Goal: Use online tool/utility: Utilize a website feature to perform a specific function

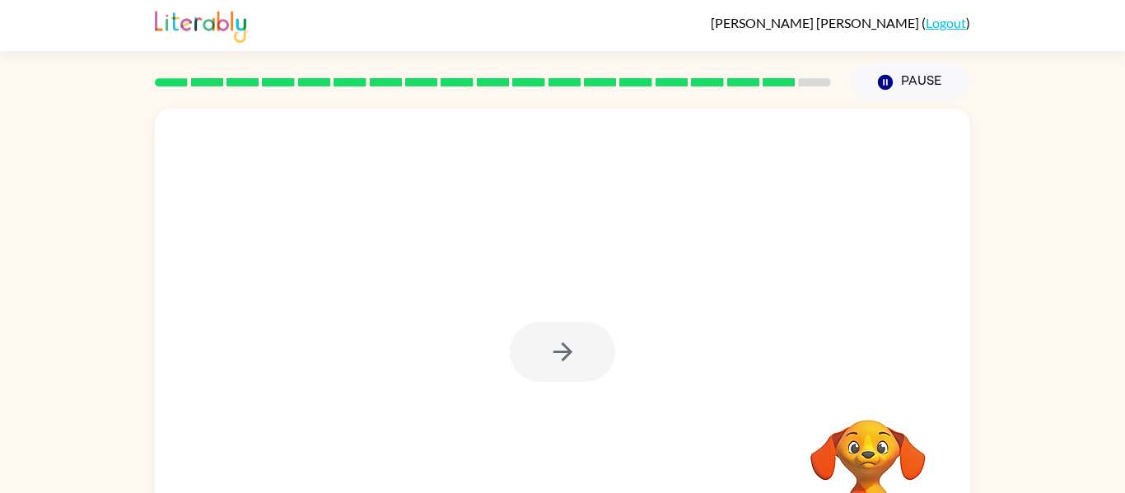
click at [564, 343] on div at bounding box center [562, 352] width 105 height 60
click at [564, 343] on icon "button" at bounding box center [562, 352] width 29 height 29
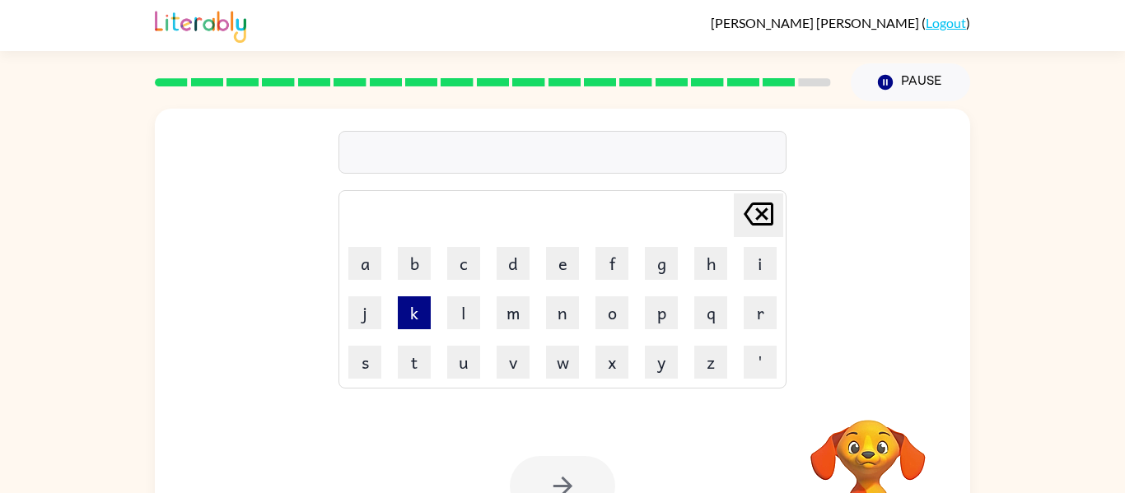
click at [419, 306] on button "k" at bounding box center [414, 312] width 33 height 33
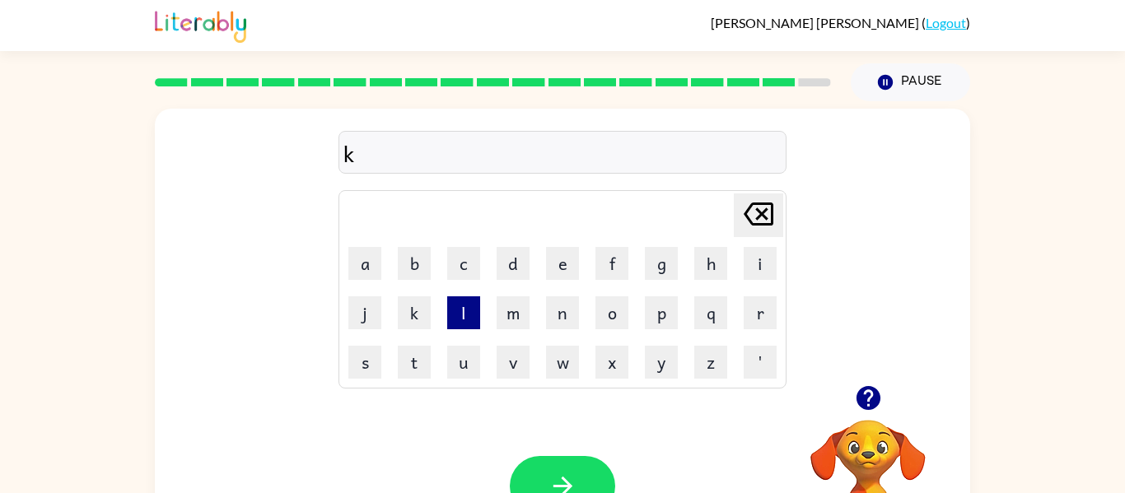
click at [463, 302] on button "l" at bounding box center [463, 312] width 33 height 33
click at [548, 474] on icon "button" at bounding box center [562, 486] width 29 height 29
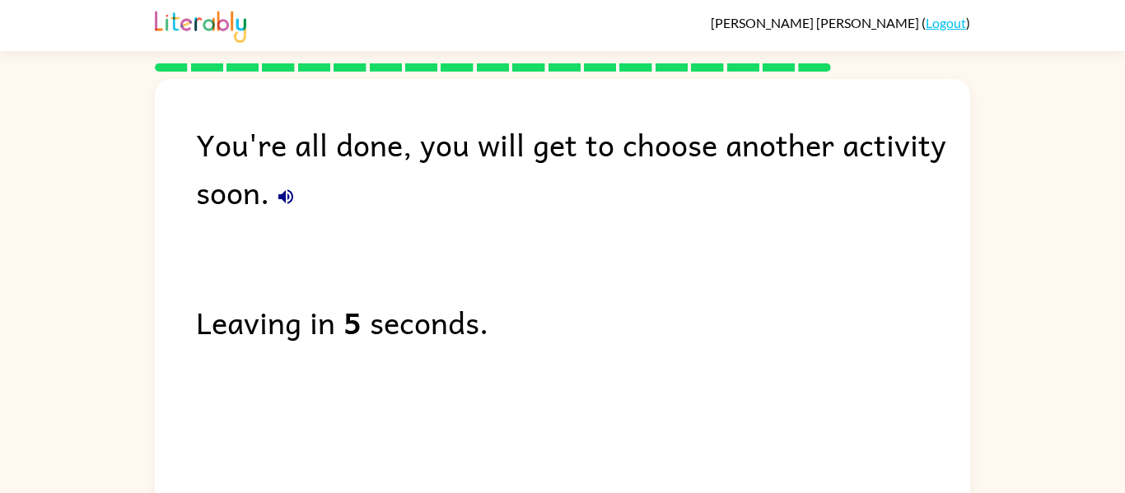
click at [548, 474] on div "You're all done, you will get to choose another activity soon. Leaving in 5 sec…" at bounding box center [562, 310] width 815 height 462
click at [548, 474] on div "You're all done, you will get to choose another activity soon. Leaving in 4 sec…" at bounding box center [562, 310] width 815 height 462
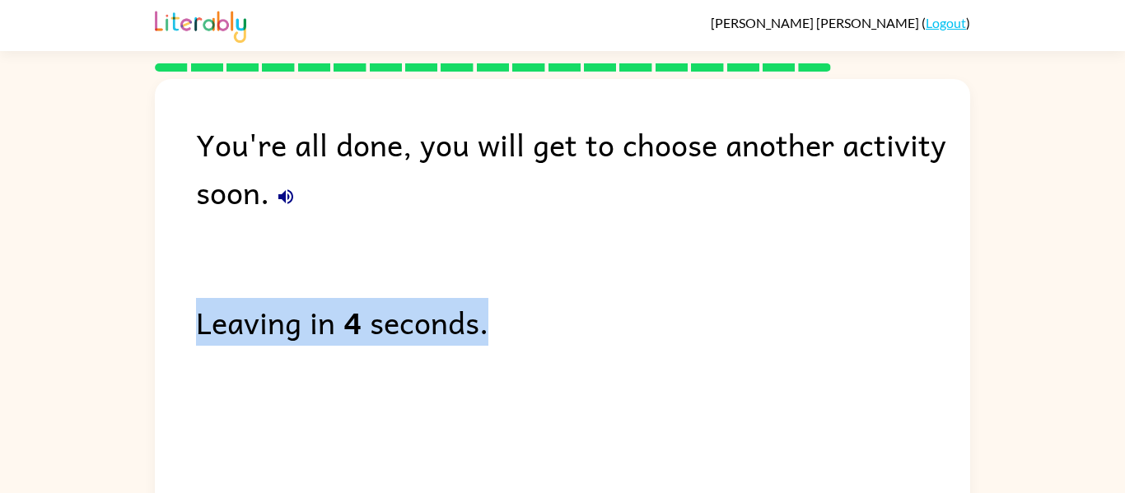
click at [548, 474] on div "You're all done, you will get to choose another activity soon. Leaving in 4 sec…" at bounding box center [562, 310] width 815 height 462
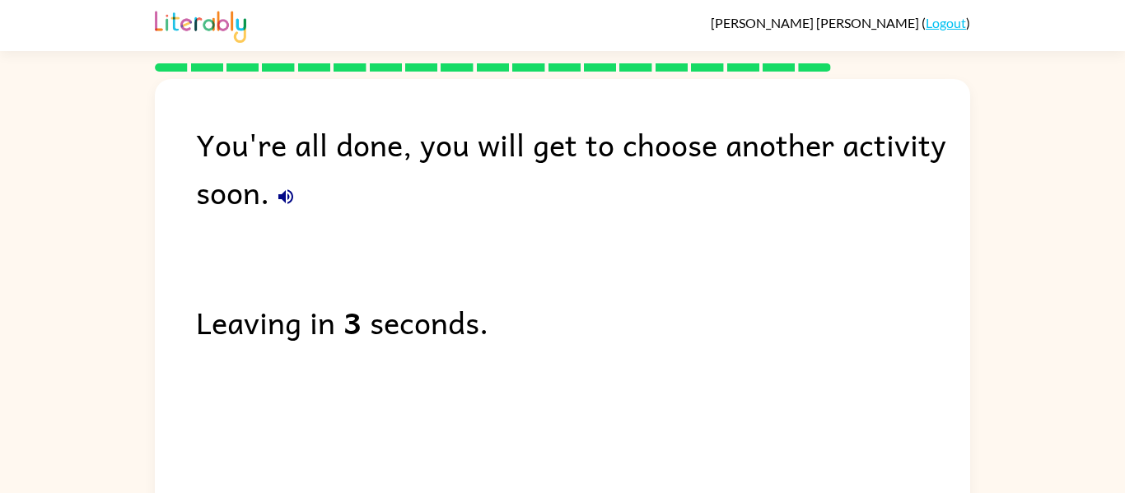
click at [548, 474] on div "You're all done, you will get to choose another activity soon. Leaving in 3 sec…" at bounding box center [562, 310] width 815 height 462
